Goal: Information Seeking & Learning: Learn about a topic

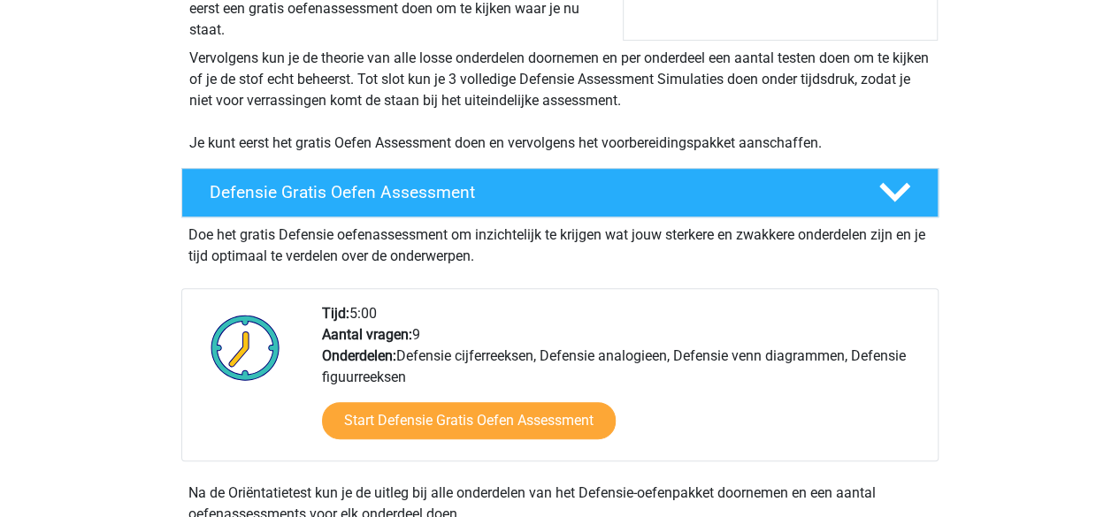
scroll to position [408, 0]
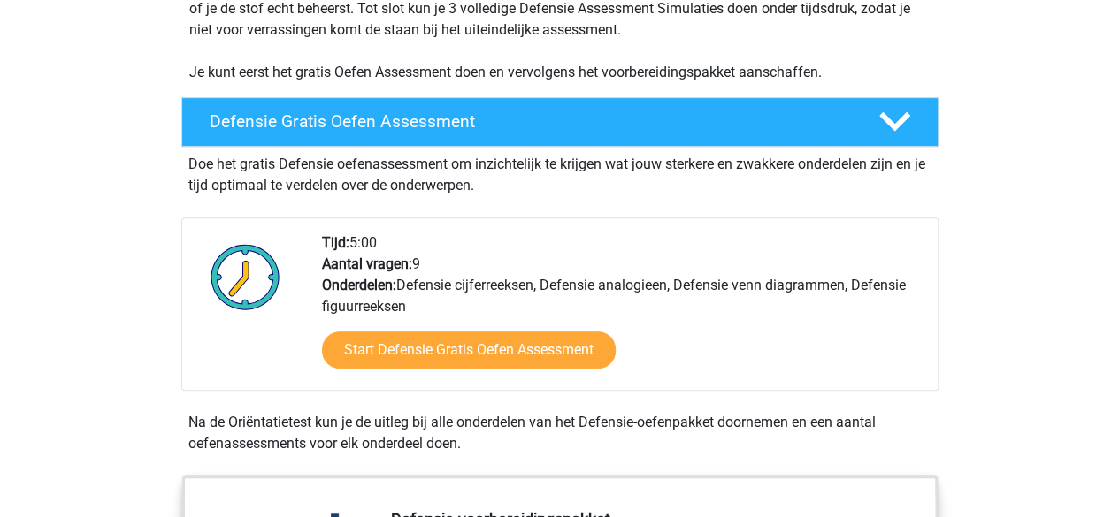
click at [522, 367] on div "Start Defensie Gratis Oefen Assessment" at bounding box center [623, 354] width 602 height 73
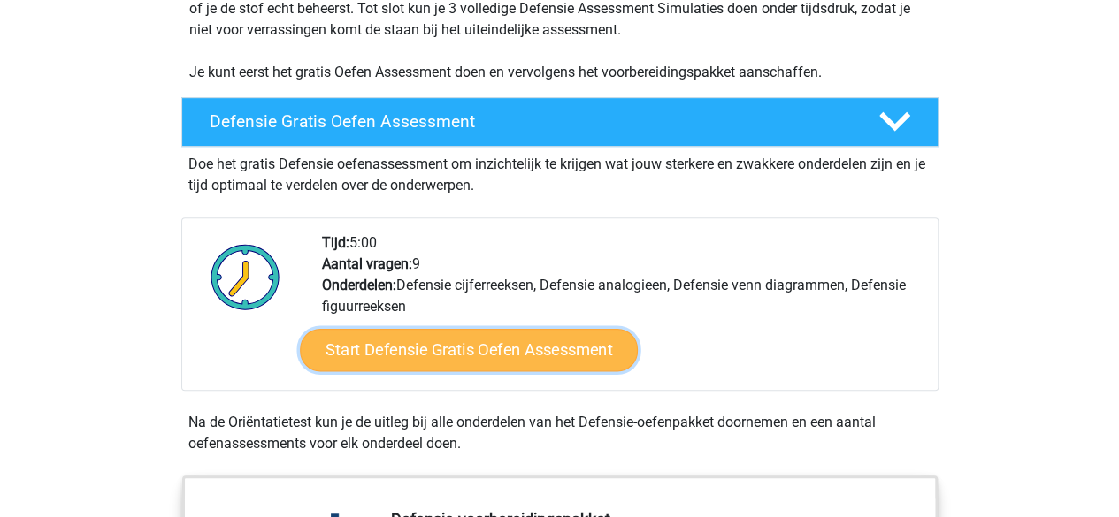
click at [510, 362] on link "Start Defensie Gratis Oefen Assessment" at bounding box center [469, 350] width 338 height 42
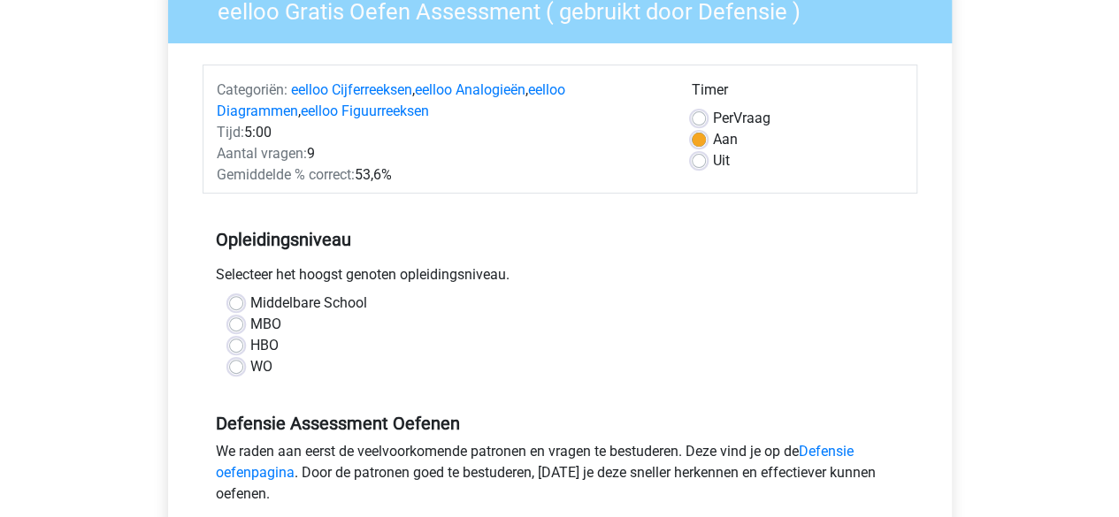
scroll to position [166, 0]
click at [250, 302] on label "Middelbare School" at bounding box center [308, 302] width 117 height 21
click at [238, 302] on input "Middelbare School" at bounding box center [236, 301] width 14 height 18
radio input "true"
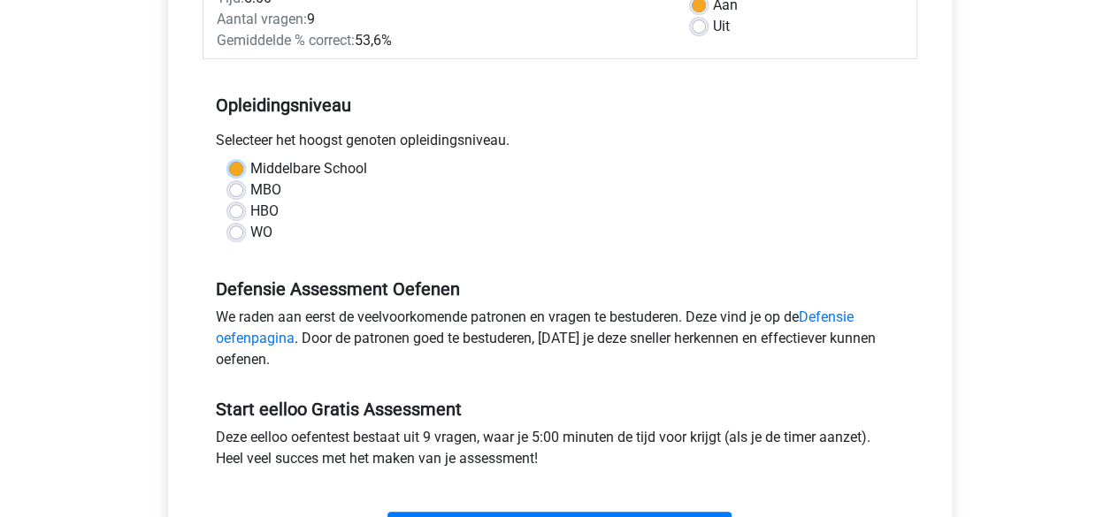
scroll to position [427, 0]
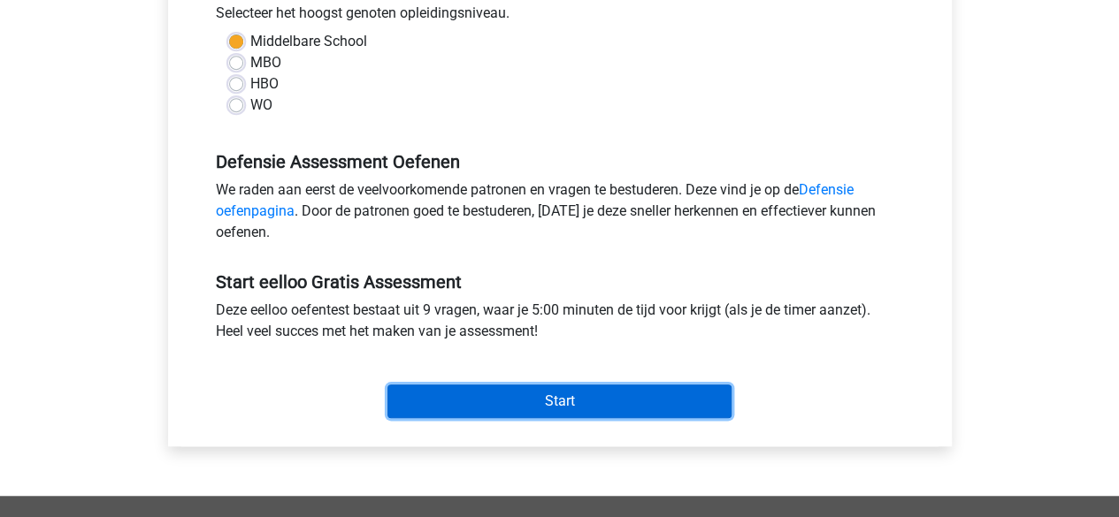
click at [490, 393] on input "Start" at bounding box center [559, 402] width 344 height 34
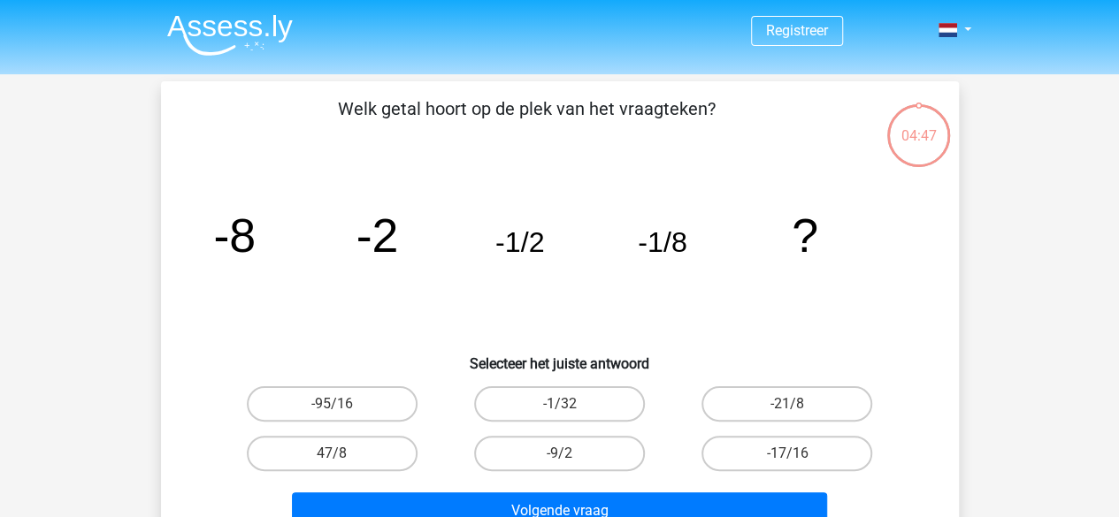
scroll to position [42, 0]
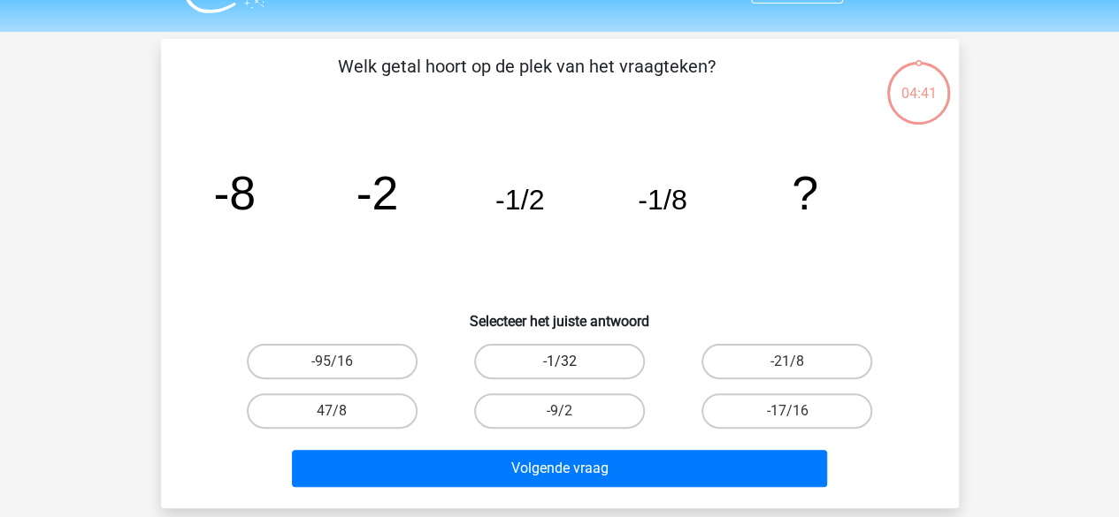
click at [579, 357] on label "-1/32" at bounding box center [559, 361] width 171 height 35
click at [571, 362] on input "-1/32" at bounding box center [564, 367] width 11 height 11
radio input "true"
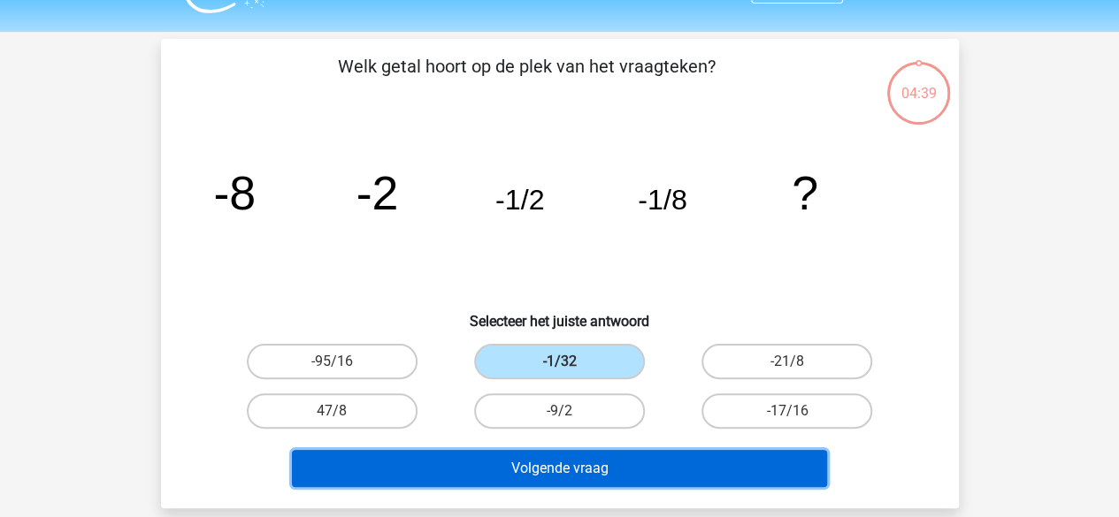
click at [578, 461] on button "Volgende vraag" at bounding box center [559, 468] width 535 height 37
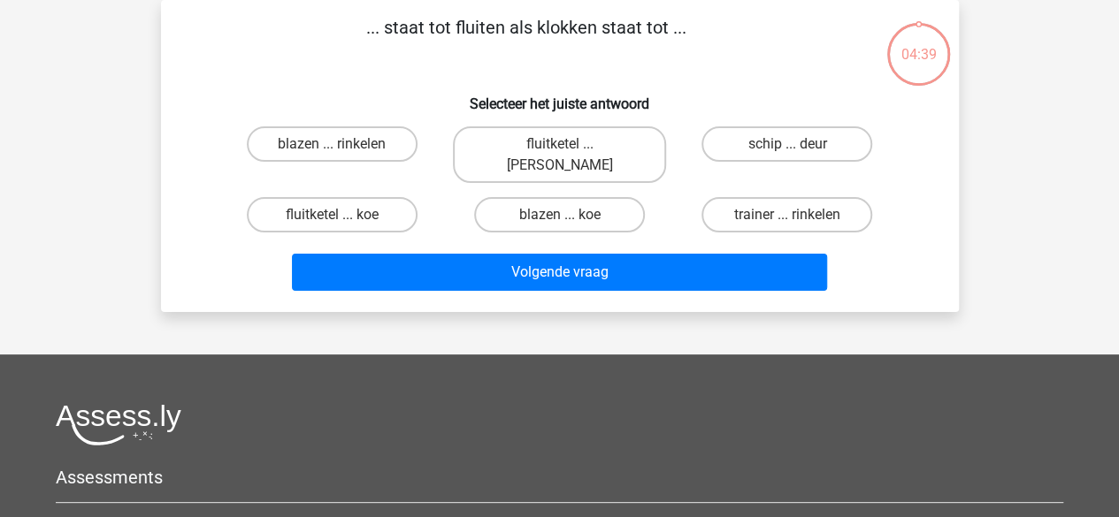
scroll to position [0, 0]
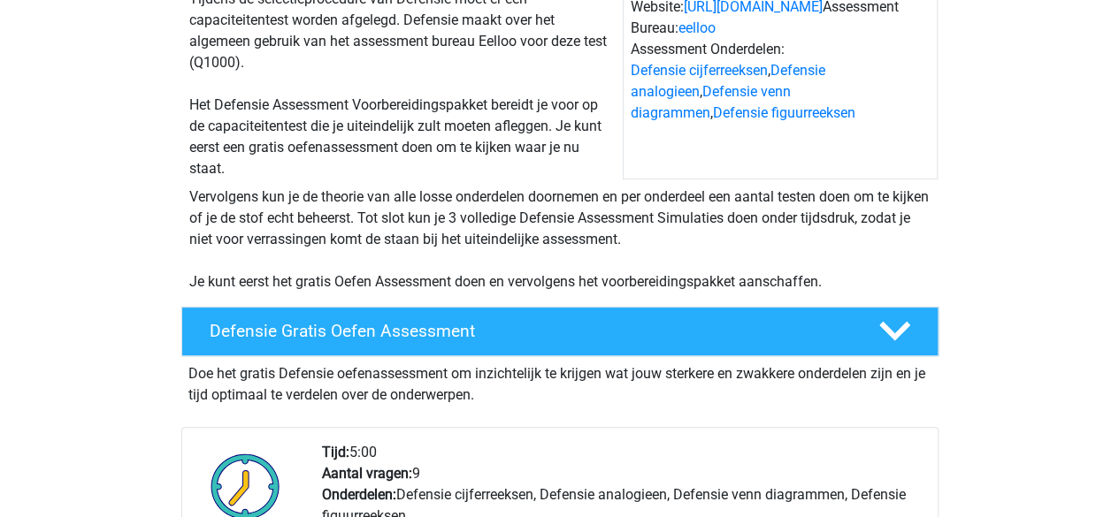
scroll to position [313, 0]
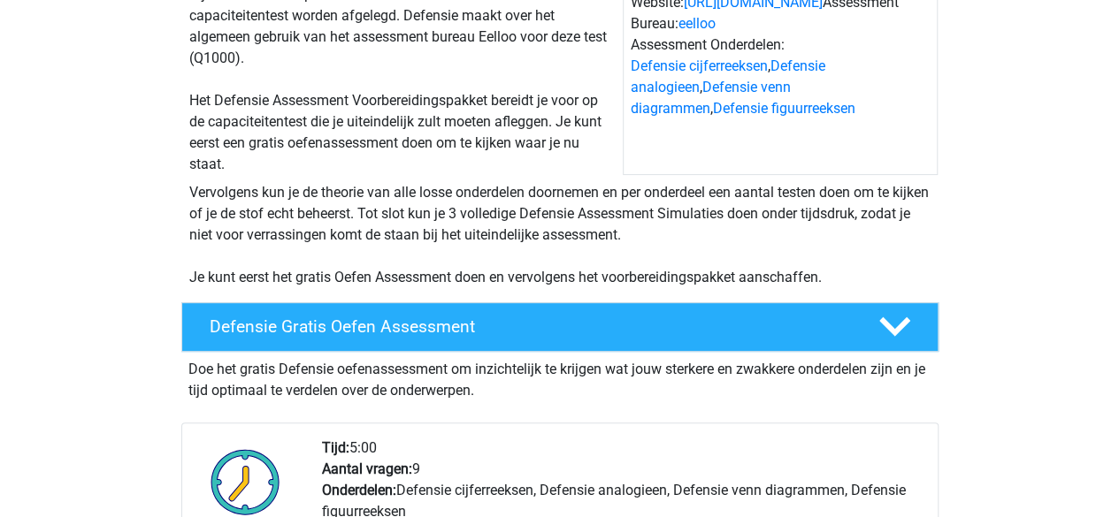
scroll to position [218, 0]
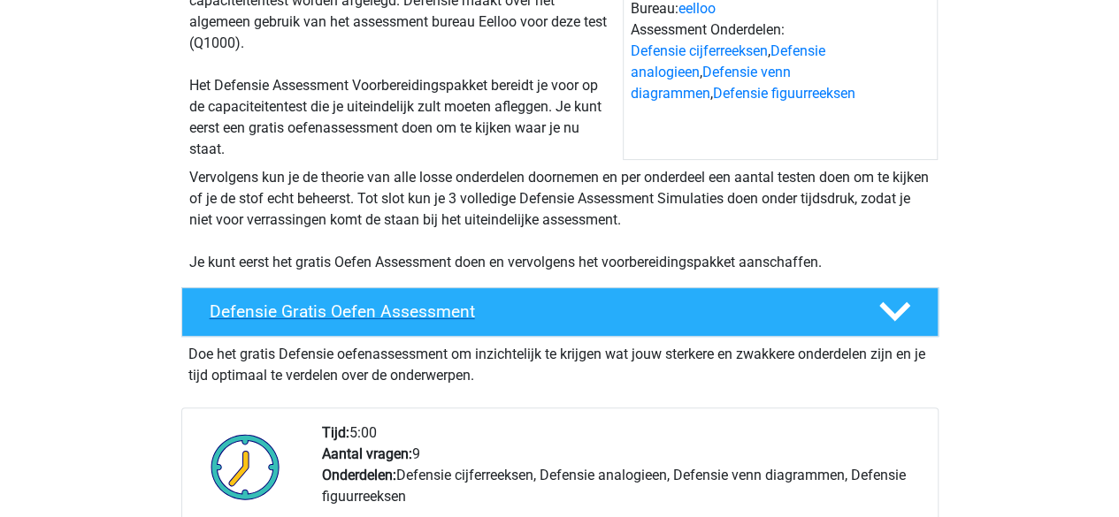
click at [566, 312] on h4 "Defensie Gratis Oefen Assessment" at bounding box center [530, 312] width 640 height 20
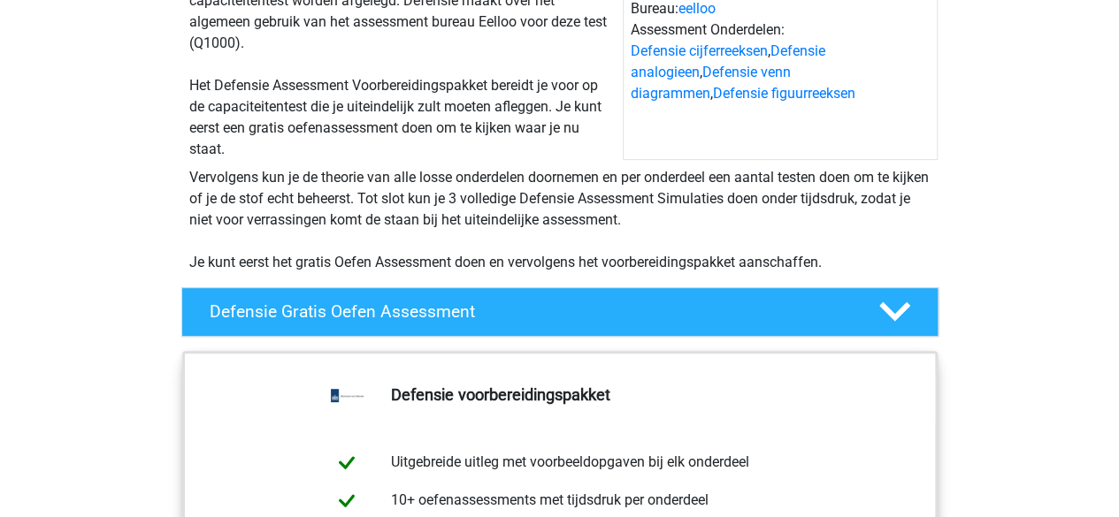
drag, startPoint x: 566, startPoint y: 312, endPoint x: 474, endPoint y: 244, distance: 114.5
click at [474, 244] on div "Vervolgens kun je de theorie van alle losse onderdelen doornemen en per onderde…" at bounding box center [559, 220] width 755 height 106
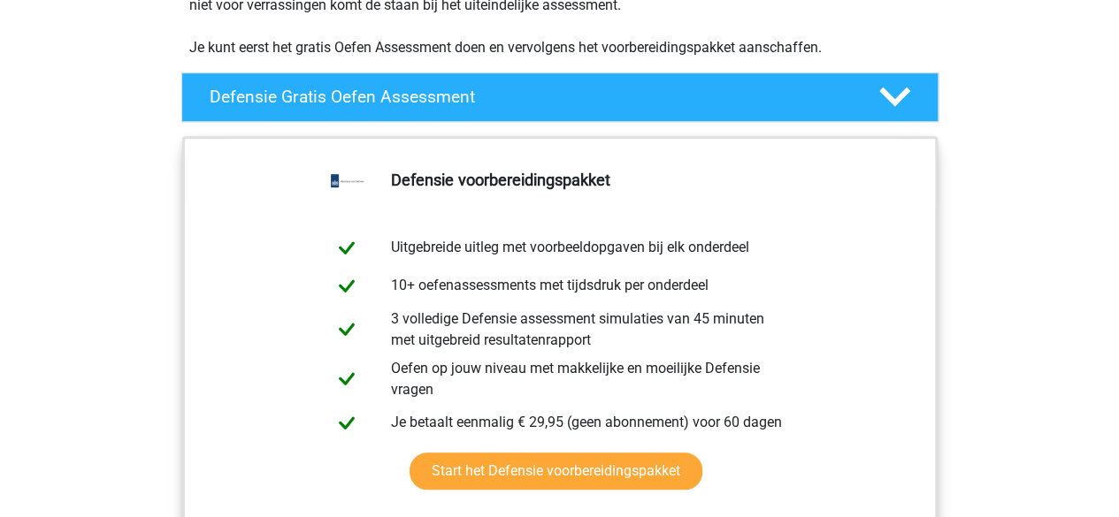
scroll to position [433, 0]
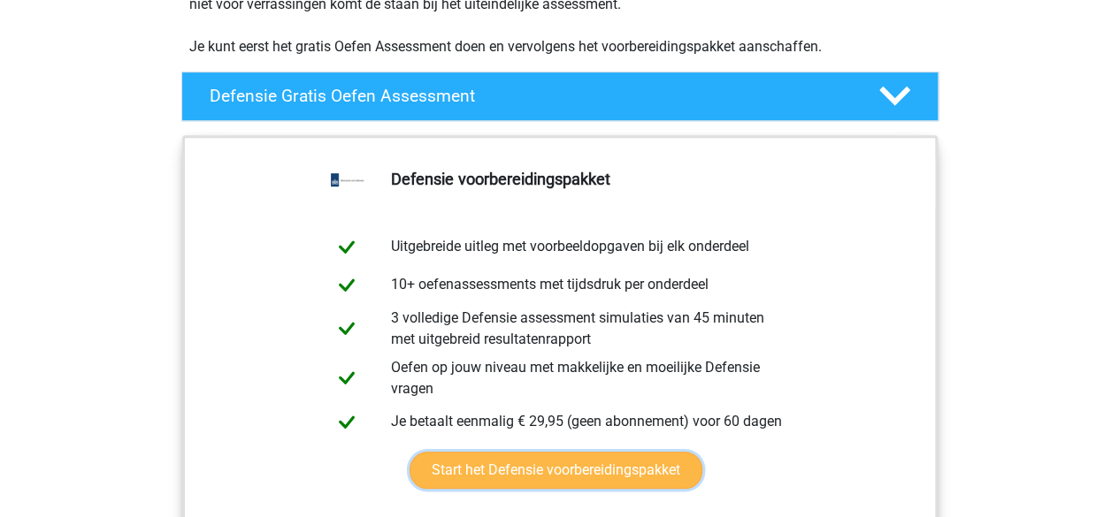
click at [635, 452] on link "Start het Defensie voorbereidingspakket" at bounding box center [556, 470] width 293 height 37
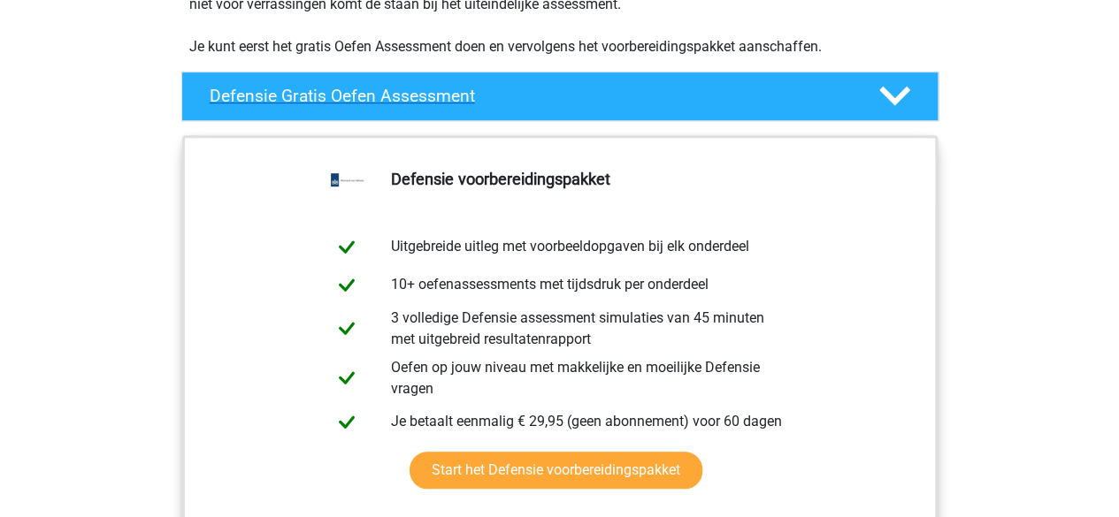
click at [662, 109] on div "Defensie Gratis Oefen Assessment" at bounding box center [559, 97] width 757 height 50
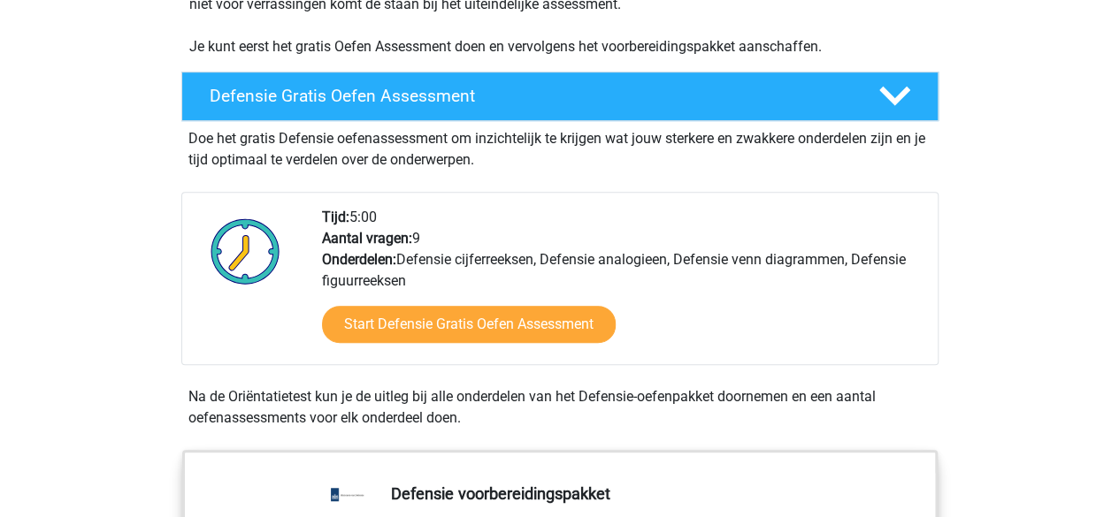
click at [533, 346] on div "Start Defensie Gratis Oefen Assessment" at bounding box center [623, 328] width 602 height 73
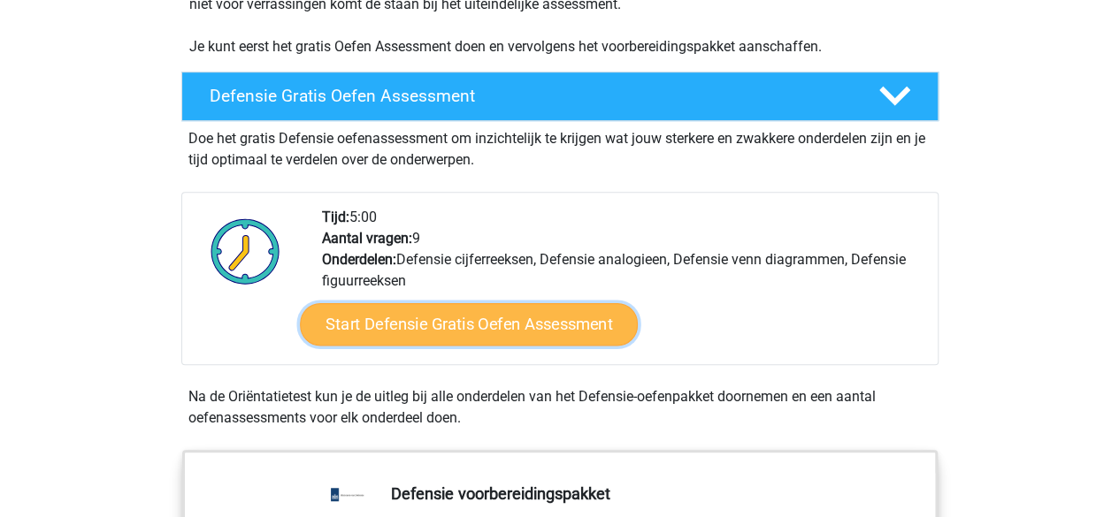
click at [512, 333] on link "Start Defensie Gratis Oefen Assessment" at bounding box center [469, 324] width 338 height 42
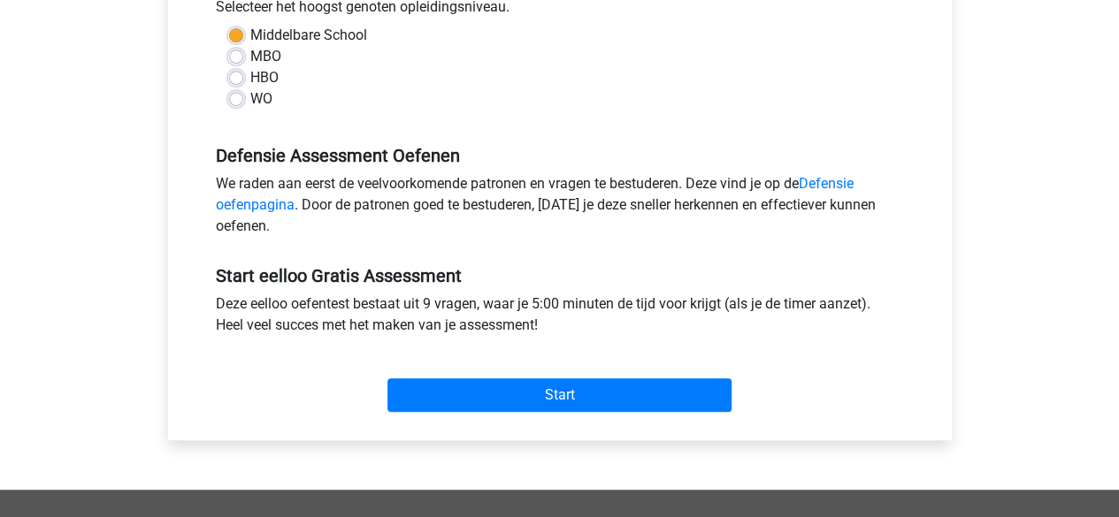
scroll to position [436, 0]
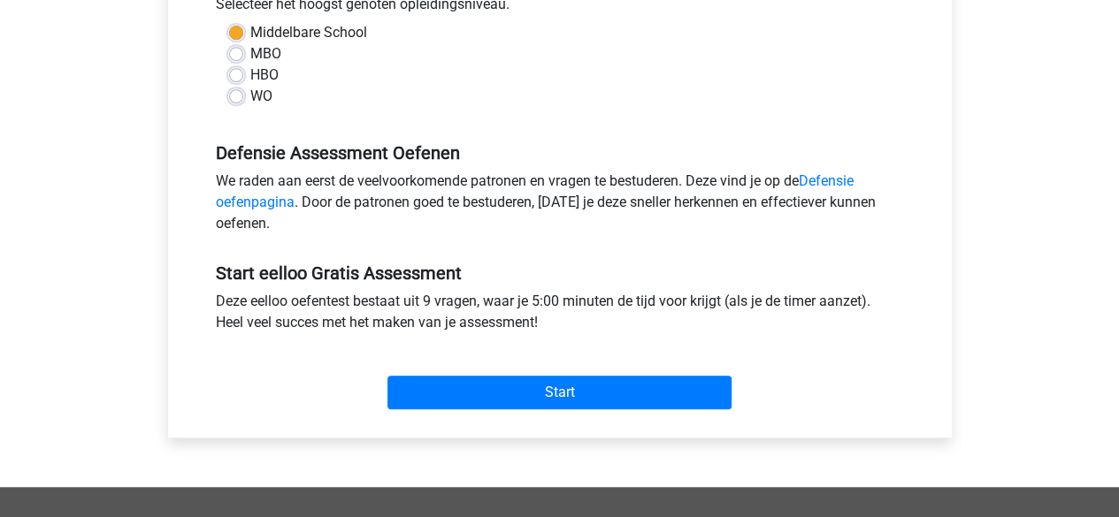
click at [250, 92] on label "WO" at bounding box center [261, 96] width 22 height 21
click at [237, 92] on input "WO" at bounding box center [236, 95] width 14 height 18
radio input "true"
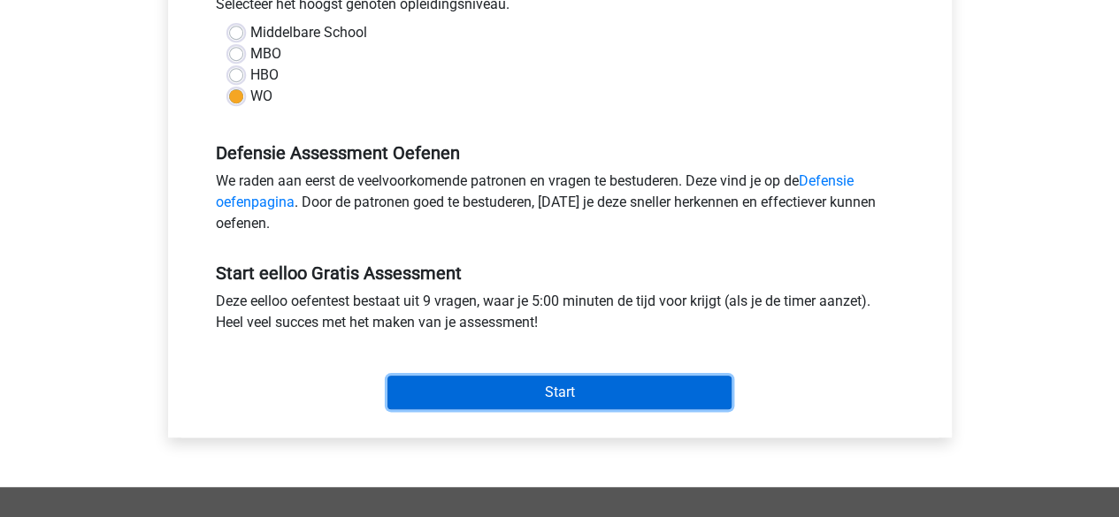
click at [547, 397] on input "Start" at bounding box center [559, 393] width 344 height 34
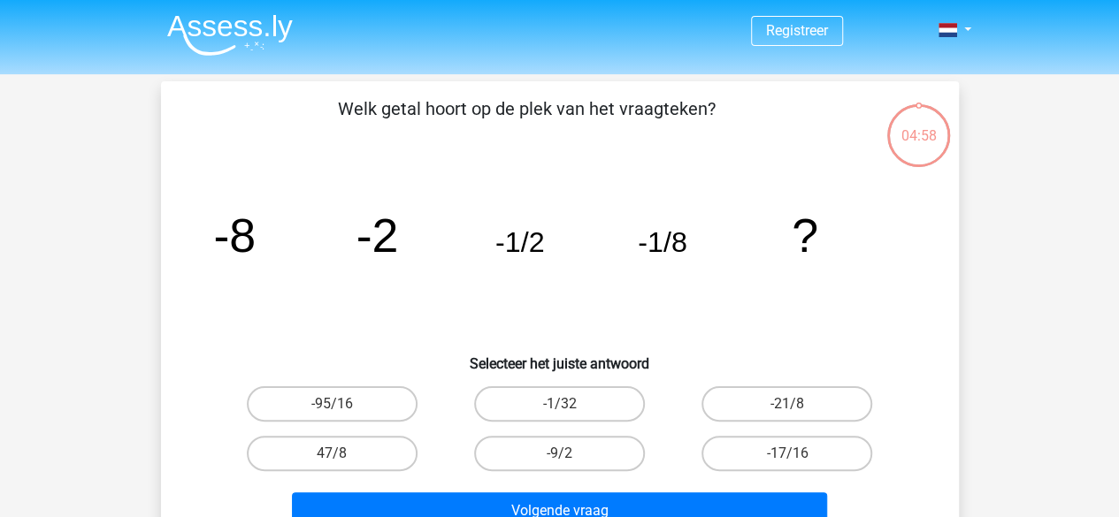
scroll to position [20, 0]
